Goal: Find specific page/section: Find specific page/section

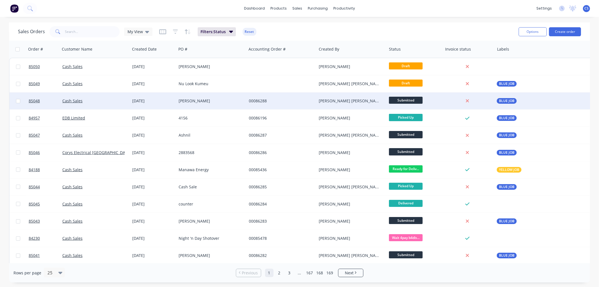
click at [370, 100] on div "[PERSON_NAME] [PERSON_NAME]" at bounding box center [350, 101] width 62 height 6
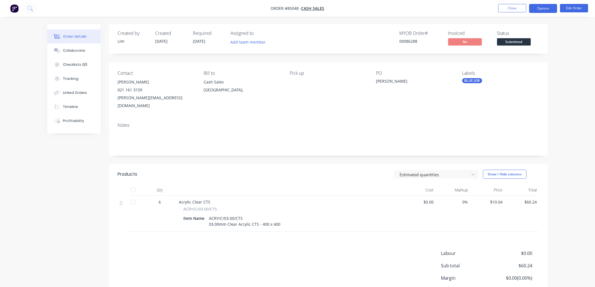
click at [550, 9] on button "Options" at bounding box center [543, 8] width 28 height 9
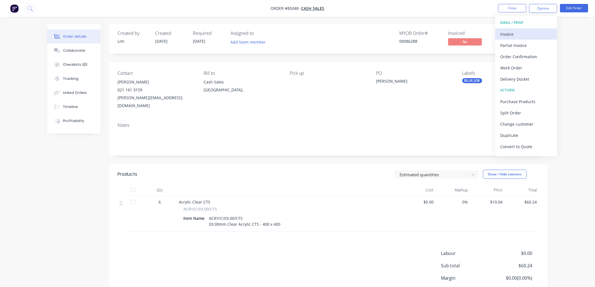
click at [525, 29] on button "Invoice" at bounding box center [526, 33] width 62 height 11
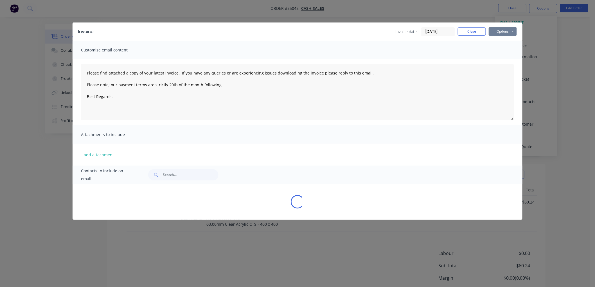
type textarea "Please find attached a copy of your latest invoice. If you have any queries or …"
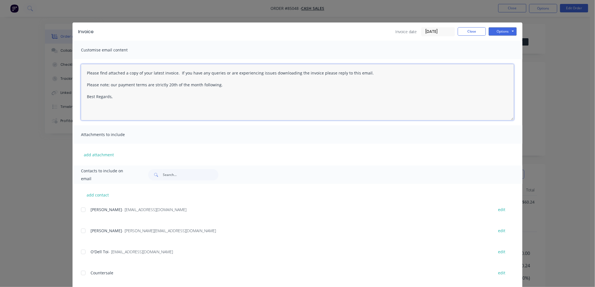
drag, startPoint x: 363, startPoint y: 71, endPoint x: 75, endPoint y: 74, distance: 288.6
click at [75, 74] on div "Please find attached a copy of your latest invoice. If you have any queries or …" at bounding box center [297, 92] width 450 height 66
click at [468, 33] on button "Close" at bounding box center [471, 31] width 28 height 8
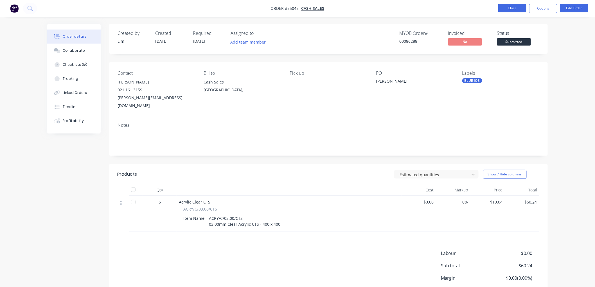
click at [509, 7] on button "Close" at bounding box center [512, 8] width 28 height 8
